Goal: Task Accomplishment & Management: Manage account settings

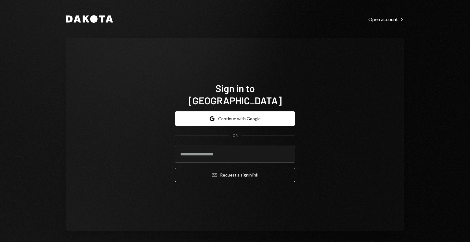
click at [204, 149] on input "email" at bounding box center [235, 154] width 120 height 17
click at [209, 149] on input "email" at bounding box center [235, 154] width 120 height 17
type input "*"
type input "**********"
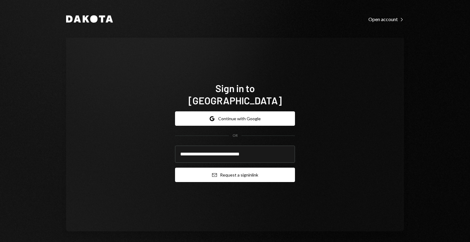
click at [197, 172] on button "Email Request a sign in link" at bounding box center [235, 175] width 120 height 14
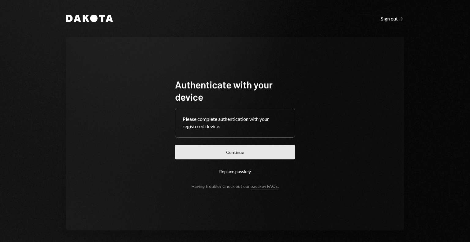
click at [250, 147] on button "Continue" at bounding box center [235, 152] width 120 height 14
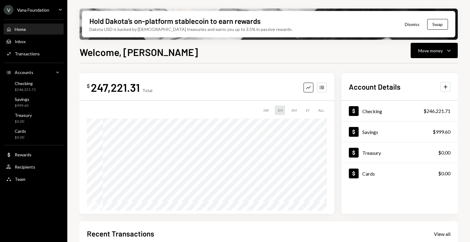
click at [35, 8] on div "Vana Foundation" at bounding box center [33, 9] width 32 height 5
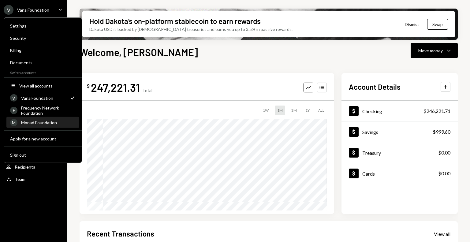
click at [36, 120] on div "Monad Foundation" at bounding box center [48, 122] width 54 height 5
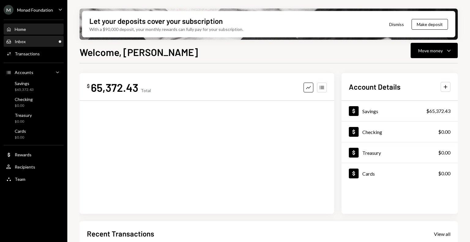
click at [29, 39] on div "Inbox Inbox" at bounding box center [33, 42] width 55 height 6
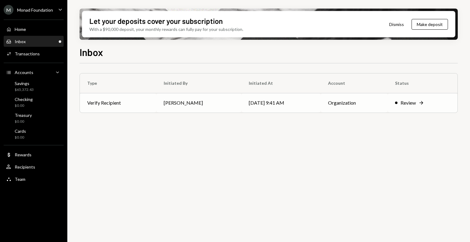
click at [156, 102] on td "Verify Recipient" at bounding box center [118, 103] width 77 height 20
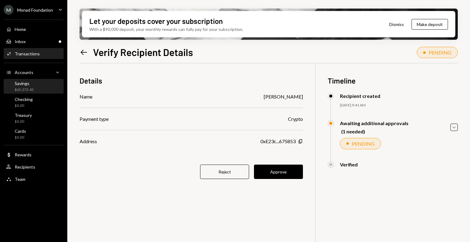
click at [23, 87] on div "Savings $65,372.43" at bounding box center [24, 87] width 19 height 12
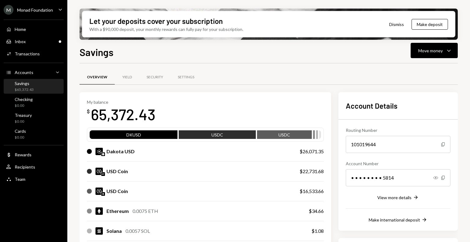
click at [20, 84] on div "Savings" at bounding box center [24, 83] width 19 height 5
click at [444, 55] on button "Move money Caret Down" at bounding box center [434, 50] width 47 height 15
click at [431, 66] on div "Send" at bounding box center [429, 69] width 45 height 6
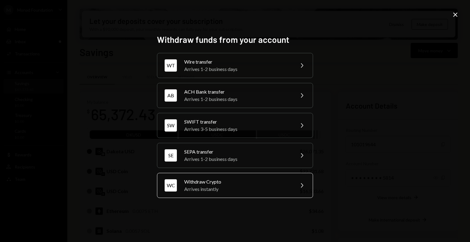
click at [212, 178] on div "Withdraw Crypto" at bounding box center [237, 181] width 107 height 7
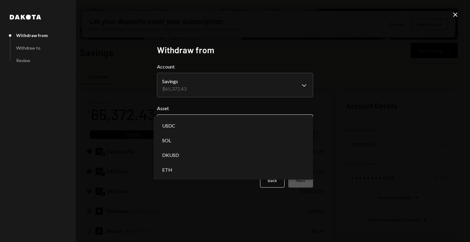
click at [222, 127] on body "M Monad Foundation Caret Down Home Home Inbox Inbox Activities Transactions Acc…" at bounding box center [235, 121] width 470 height 242
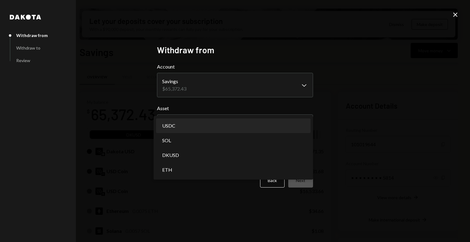
select select "****"
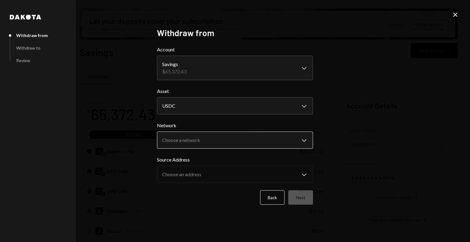
click at [230, 142] on body "M Monad Foundation Caret Down Home Home Inbox Inbox Activities Transactions Acc…" at bounding box center [235, 121] width 470 height 242
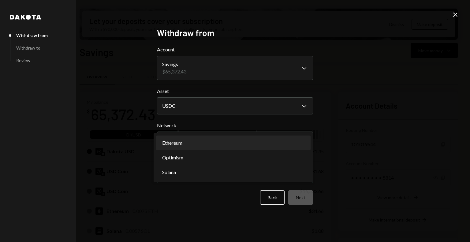
select select "**********"
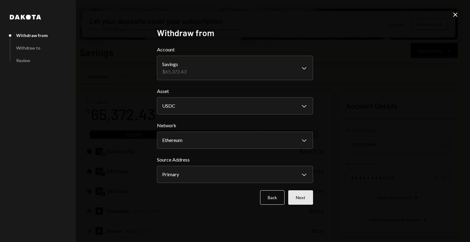
click at [298, 192] on button "Next" at bounding box center [300, 197] width 25 height 14
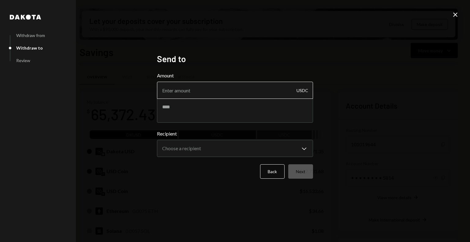
click at [216, 93] on input "Amount" at bounding box center [235, 90] width 156 height 17
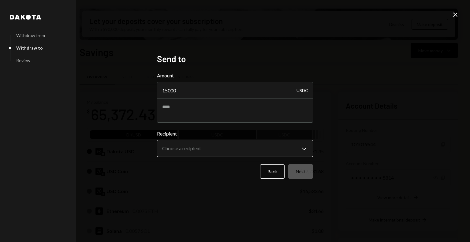
type input "15000"
click at [214, 152] on body "M Monad Foundation Caret Down Home Home Inbox Inbox Activities Transactions Acc…" at bounding box center [235, 121] width 470 height 242
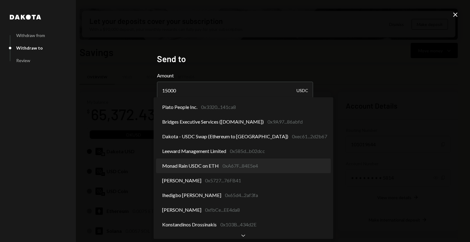
select select "**********"
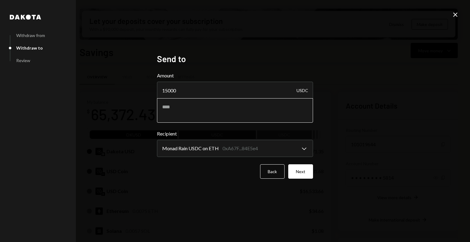
click at [193, 114] on textarea at bounding box center [235, 110] width 156 height 24
type textarea "**********"
click at [299, 175] on button "Next" at bounding box center [300, 171] width 25 height 14
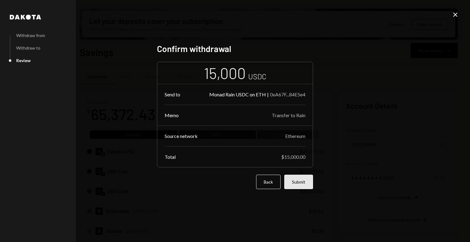
click at [306, 181] on button "Submit" at bounding box center [298, 182] width 29 height 14
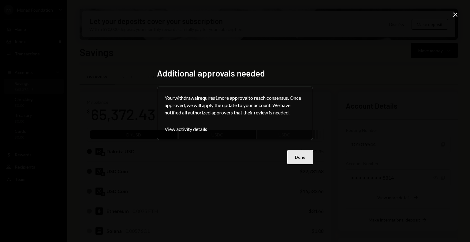
click at [308, 163] on button "Done" at bounding box center [300, 157] width 26 height 14
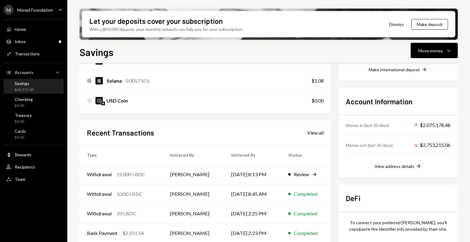
scroll to position [175, 0]
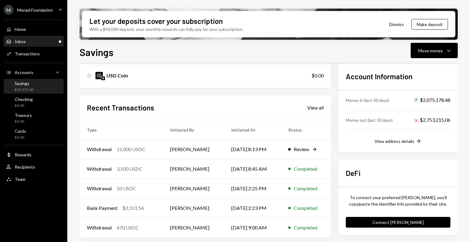
click at [48, 44] on div "Inbox Inbox" at bounding box center [33, 42] width 55 height 6
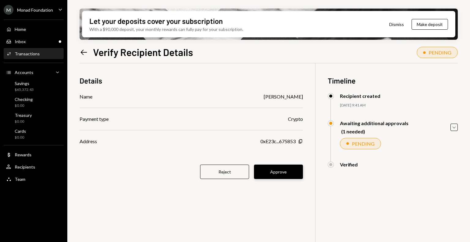
click at [291, 167] on button "Approve" at bounding box center [278, 172] width 49 height 14
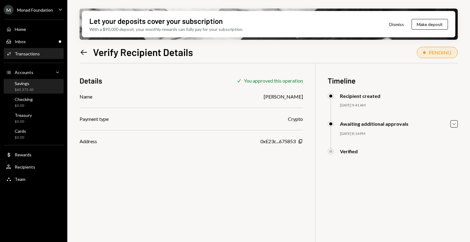
click at [26, 88] on div "$65,372.43" at bounding box center [24, 89] width 19 height 5
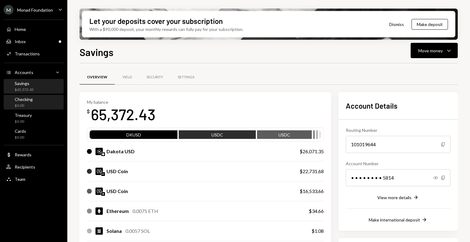
click at [32, 109] on div "Checking $0.00" at bounding box center [33, 103] width 55 height 14
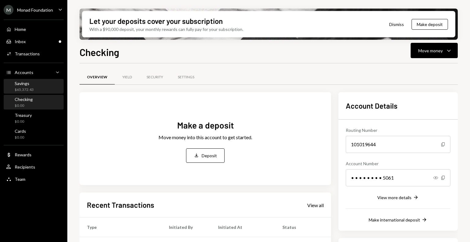
click at [34, 84] on div "Savings $65,372.43" at bounding box center [33, 87] width 55 height 12
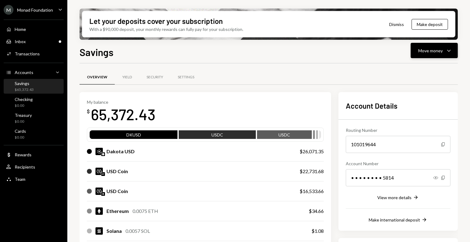
click at [431, 51] on div "Move money" at bounding box center [430, 50] width 24 height 6
click at [425, 65] on div "Withdraw Send" at bounding box center [424, 69] width 61 height 14
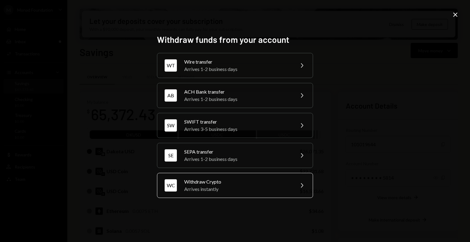
click at [219, 183] on div "Withdraw Crypto" at bounding box center [237, 181] width 107 height 7
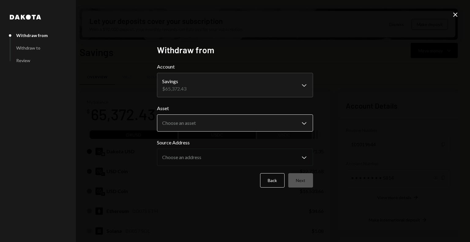
click at [205, 122] on body "M Monad Foundation Caret Down Home Home Inbox Inbox Activities Transactions Acc…" at bounding box center [235, 121] width 470 height 242
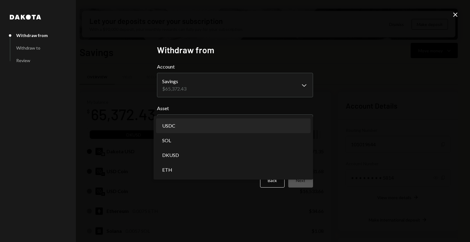
select select "****"
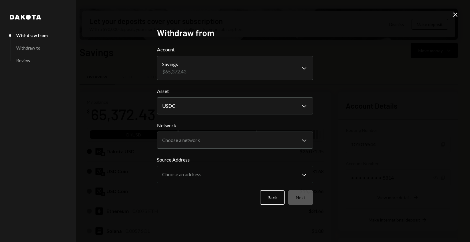
click at [209, 152] on form "**********" at bounding box center [235, 125] width 156 height 159
click at [209, 151] on form "**********" at bounding box center [235, 125] width 156 height 159
click at [204, 143] on body "M Monad Foundation Caret Down Home Home Inbox Inbox Activities Transactions Acc…" at bounding box center [235, 121] width 470 height 242
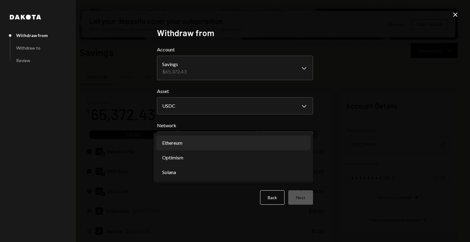
select select "**********"
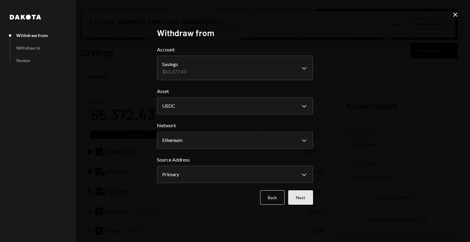
click at [302, 199] on button "Next" at bounding box center [300, 197] width 25 height 14
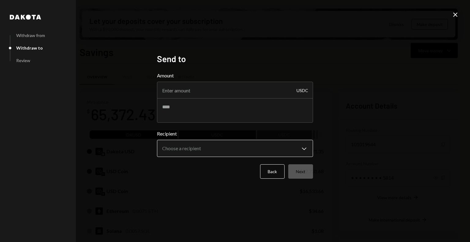
click at [216, 146] on body "M Monad Foundation Caret Down Home Home Inbox Inbox Activities Transactions Acc…" at bounding box center [235, 121] width 470 height 242
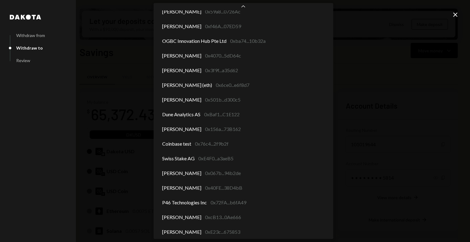
scroll to position [2538, 0]
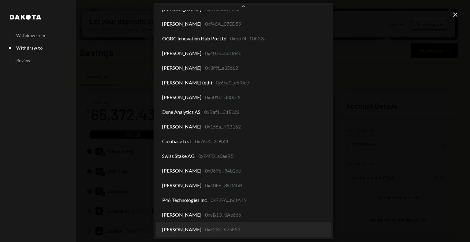
select select "**********"
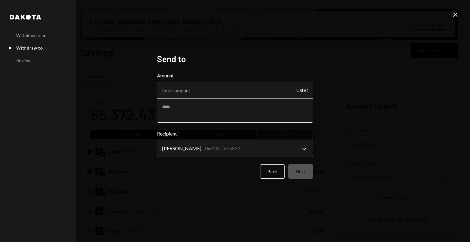
click at [205, 111] on textarea at bounding box center [235, 110] width 156 height 24
type textarea "**********"
click at [203, 89] on input "Amount" at bounding box center [235, 90] width 156 height 17
type input "10"
click at [309, 178] on button "Next" at bounding box center [300, 171] width 25 height 14
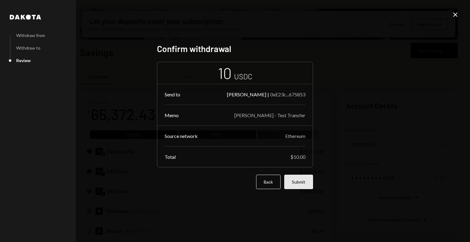
click at [309, 185] on button "Submit" at bounding box center [298, 182] width 29 height 14
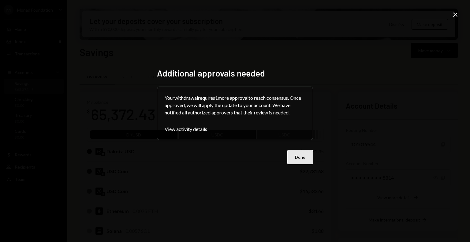
click at [307, 158] on button "Done" at bounding box center [300, 157] width 26 height 14
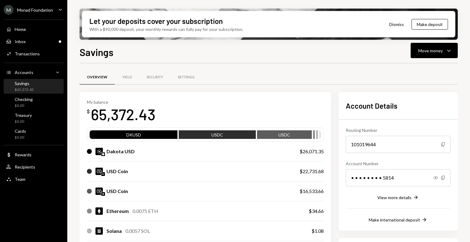
click at [38, 84] on div "Savings $65,372.43" at bounding box center [33, 87] width 55 height 12
click at [37, 8] on div "Monad Foundation" at bounding box center [35, 9] width 36 height 5
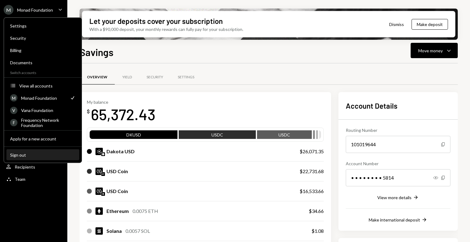
click at [32, 156] on div "Sign out" at bounding box center [43, 154] width 66 height 5
